Goal: Task Accomplishment & Management: Manage account settings

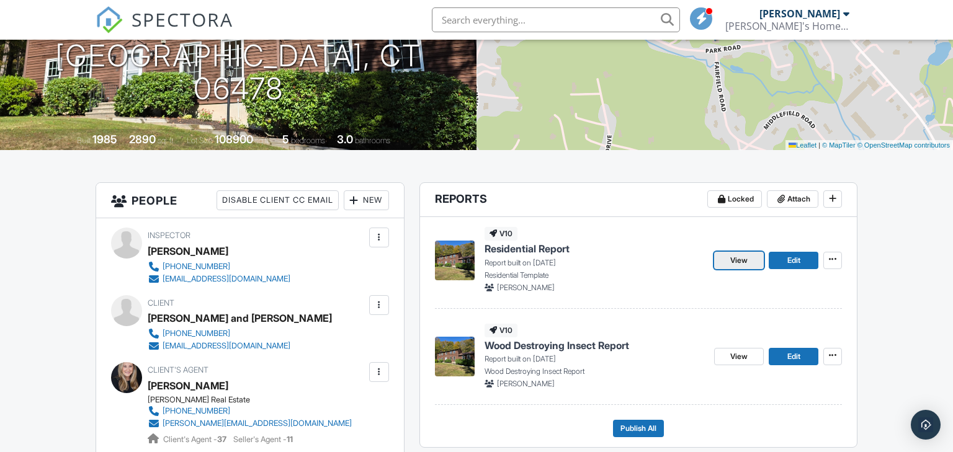
click at [737, 259] on span "View" at bounding box center [738, 260] width 17 height 12
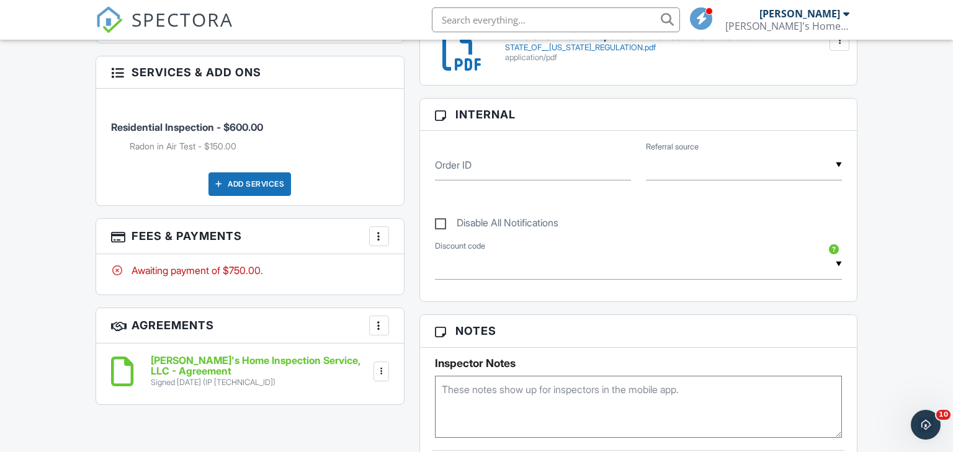
click at [380, 235] on div at bounding box center [379, 236] width 12 height 12
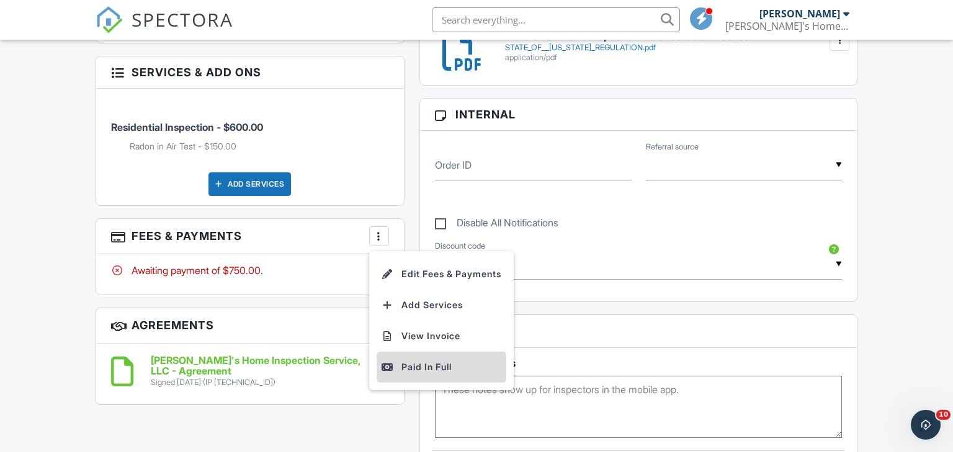
click at [432, 366] on div "Paid In Full" at bounding box center [442, 367] width 120 height 15
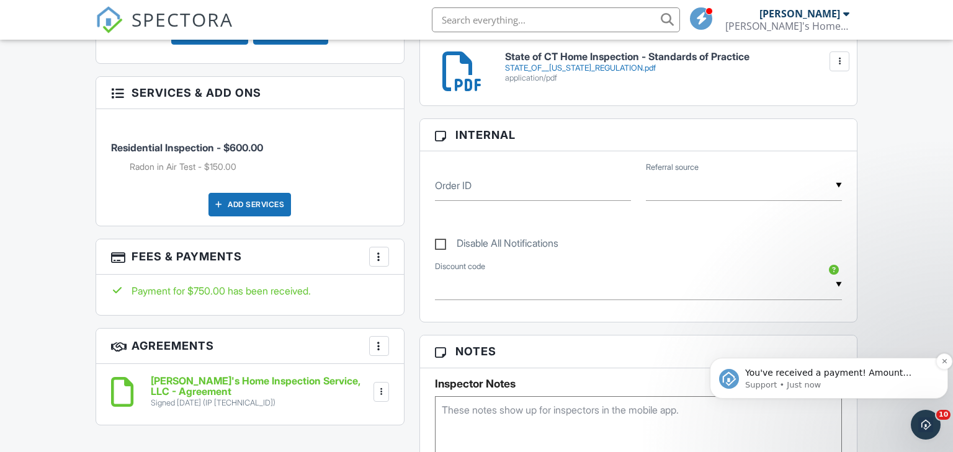
click at [852, 383] on p "Support • Just now" at bounding box center [838, 385] width 187 height 11
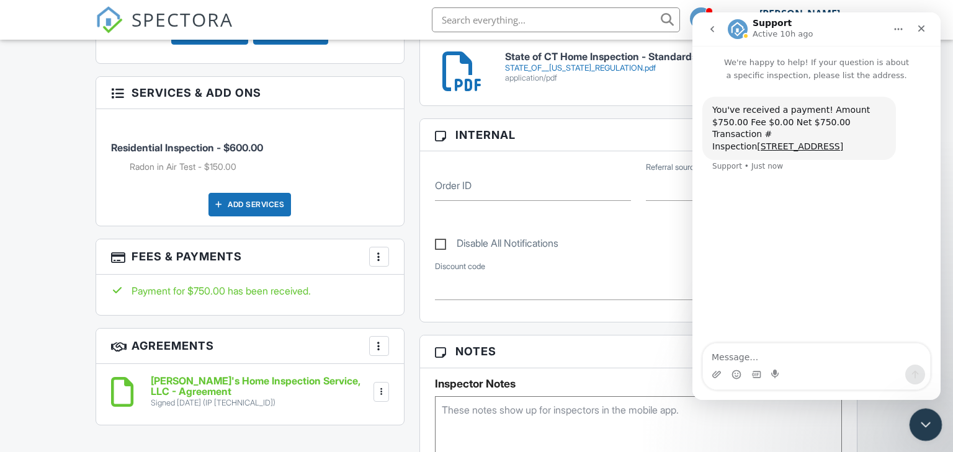
click at [925, 419] on icon "Close Intercom Messenger" at bounding box center [923, 423] width 15 height 15
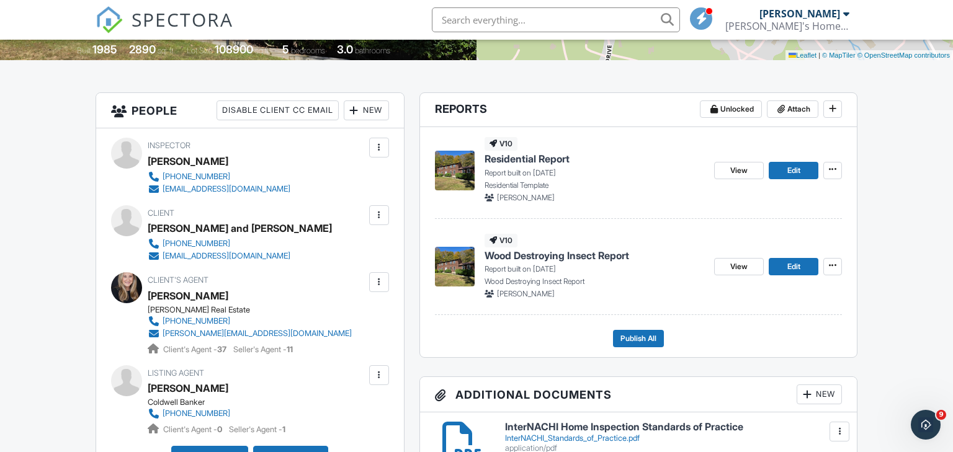
scroll to position [276, 0]
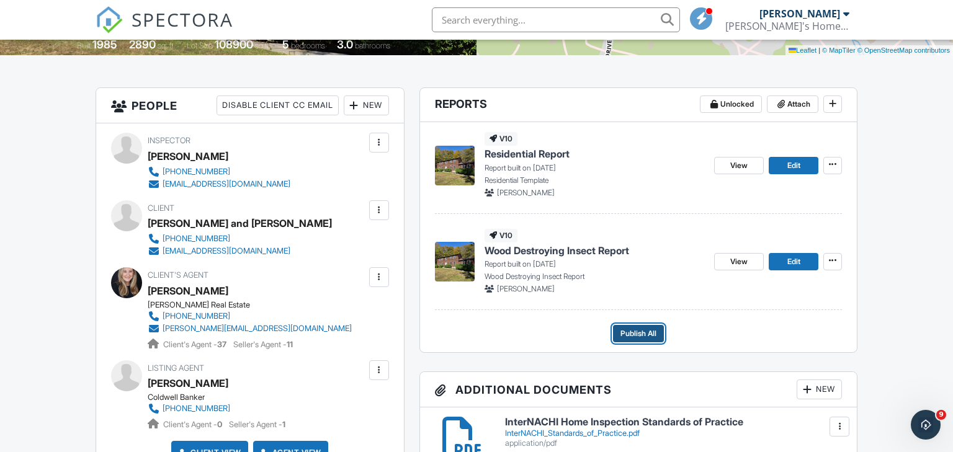
click at [631, 333] on span "Publish All" at bounding box center [638, 334] width 36 height 12
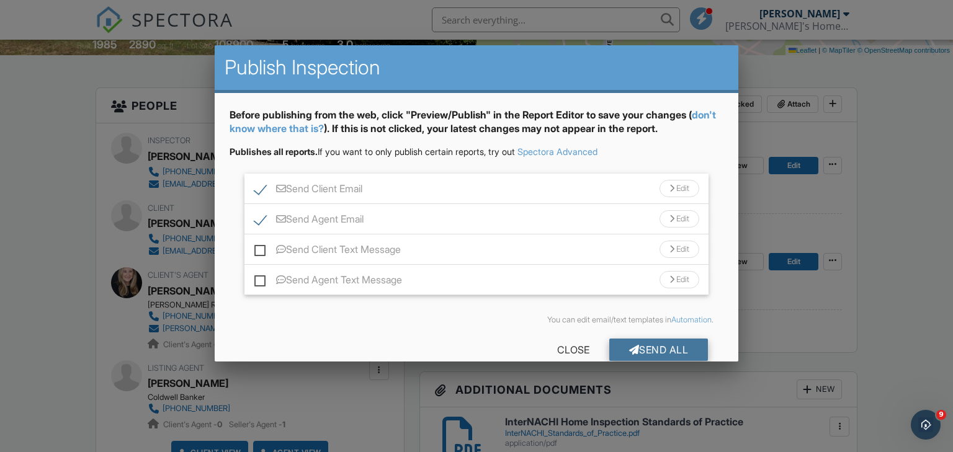
click at [661, 349] on div "Send All" at bounding box center [658, 350] width 99 height 22
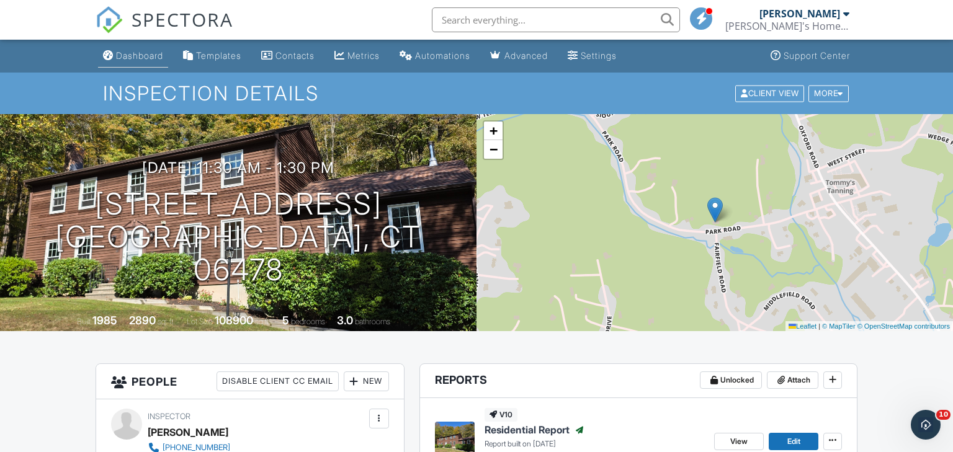
click at [129, 59] on div "Dashboard" at bounding box center [139, 55] width 47 height 11
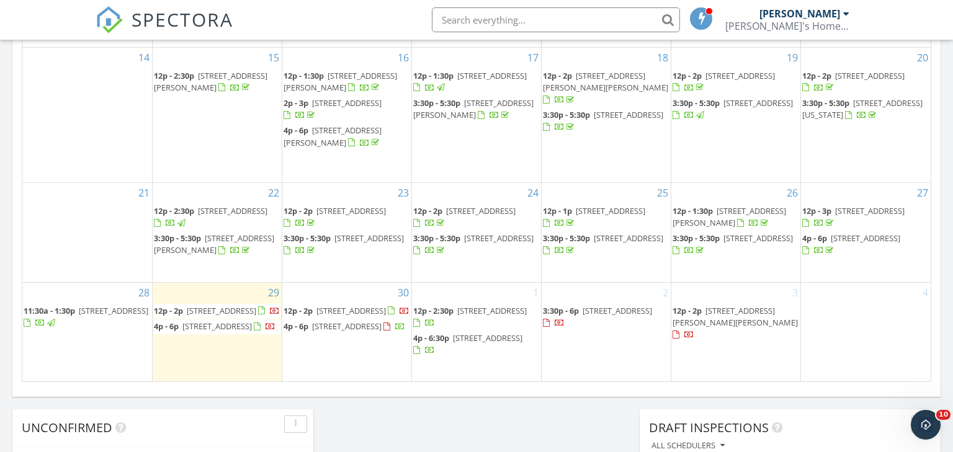
scroll to position [771, 0]
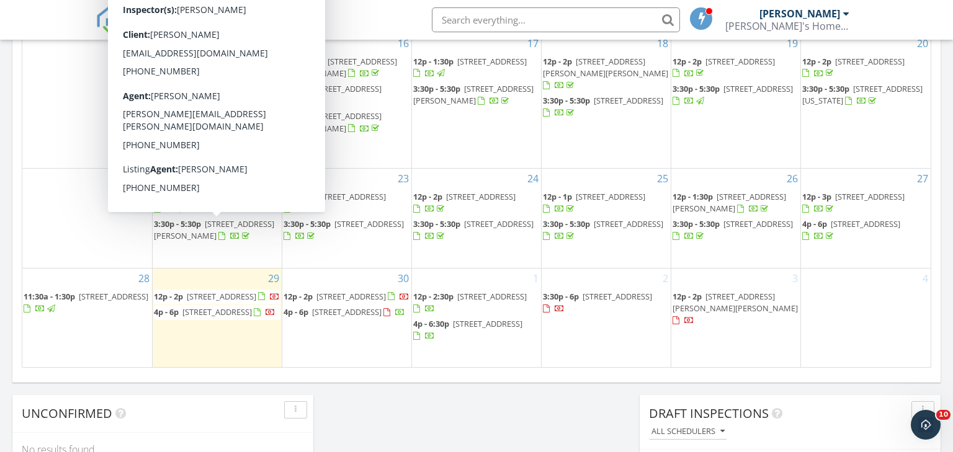
click at [87, 295] on span "30 Park Rd, Oxford 06478" at bounding box center [113, 296] width 69 height 11
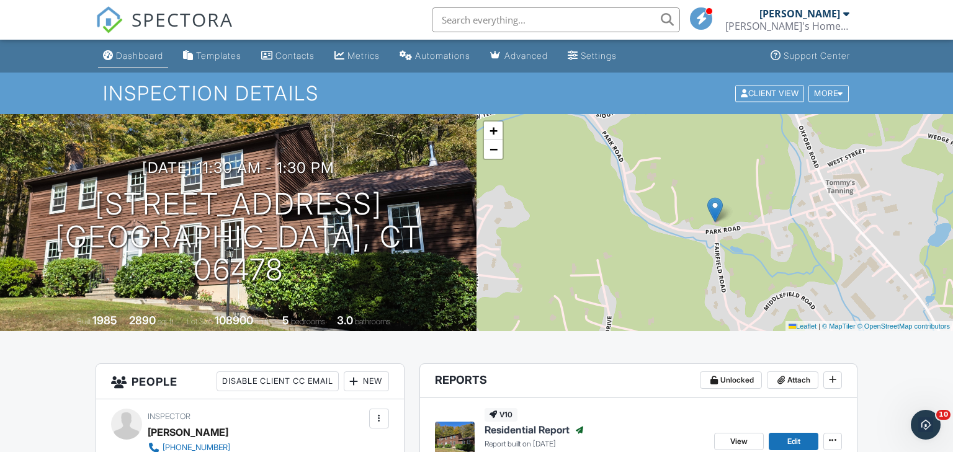
click at [143, 55] on div "Dashboard" at bounding box center [139, 55] width 47 height 11
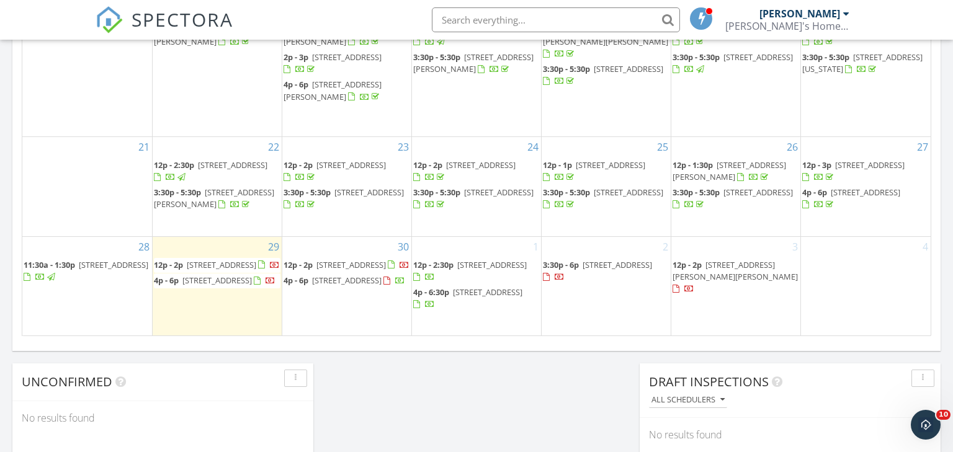
scroll to position [799, 0]
